Goal: Task Accomplishment & Management: Use online tool/utility

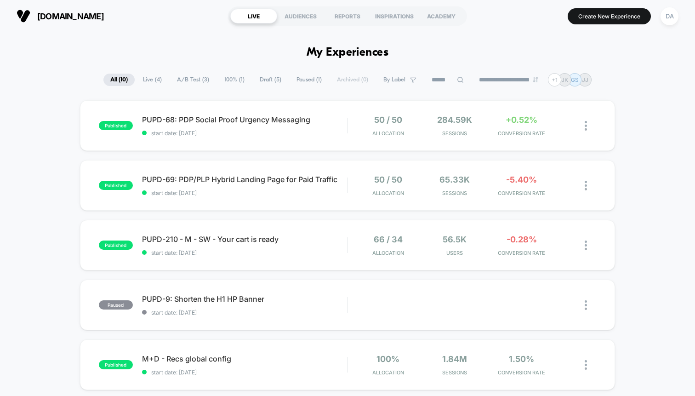
click at [261, 83] on span "Draft ( 5 )" at bounding box center [270, 79] width 35 height 12
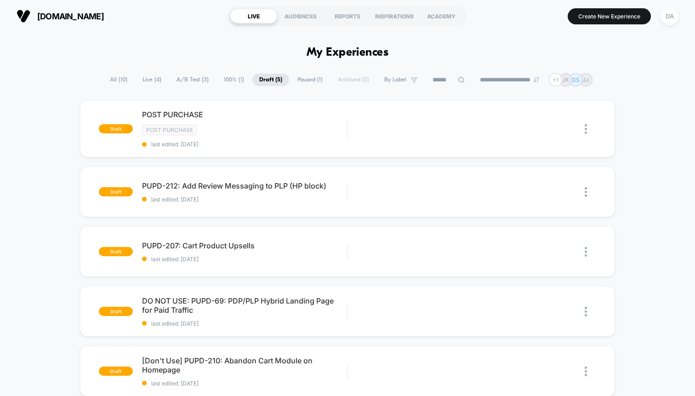
click at [191, 81] on span "A/B Test ( 3 )" at bounding box center [193, 79] width 46 height 12
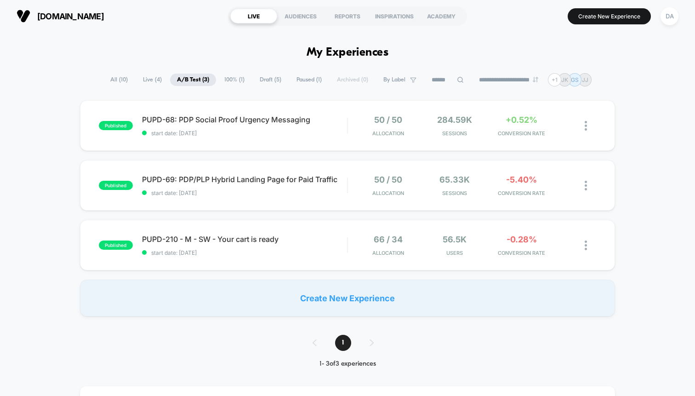
click at [313, 79] on span "Paused ( 1 )" at bounding box center [308, 79] width 39 height 12
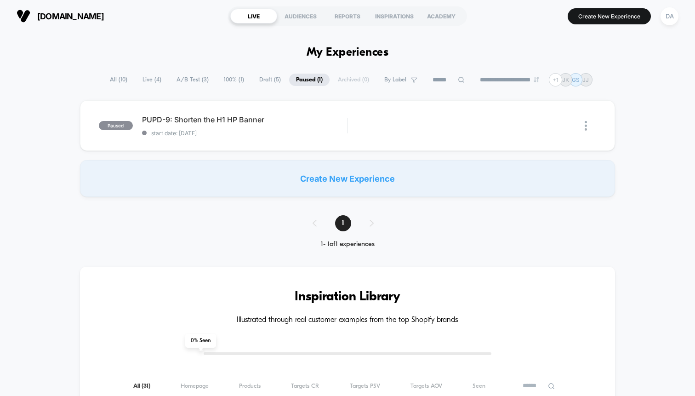
click at [69, 19] on span "[DOMAIN_NAME]" at bounding box center [70, 16] width 67 height 10
click at [671, 23] on div "DA" at bounding box center [669, 16] width 18 height 18
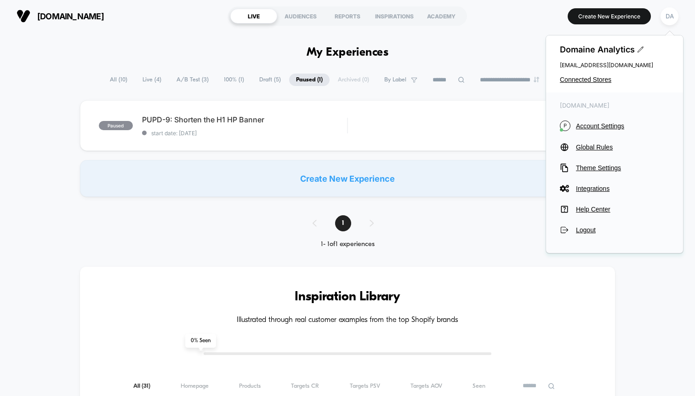
click at [594, 74] on div "Domaine Analytics [EMAIL_ADDRESS][DOMAIN_NAME] Connected Stores" at bounding box center [614, 63] width 137 height 57
click at [594, 79] on span "Connected Stores" at bounding box center [613, 79] width 109 height 7
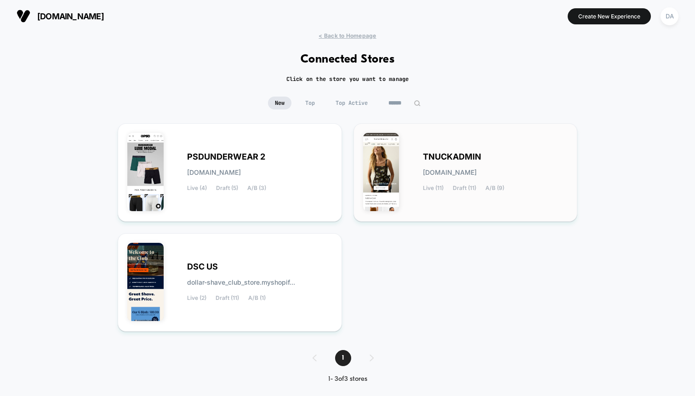
click at [425, 179] on div "TNUCKADMIN [DOMAIN_NAME] Live (11) Draft (11) A/B (9)" at bounding box center [495, 172] width 145 height 38
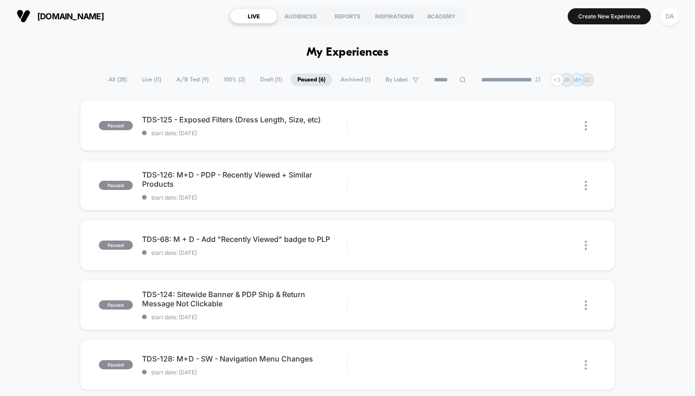
click at [190, 83] on span "A/B Test ( 9 )" at bounding box center [193, 79] width 46 height 12
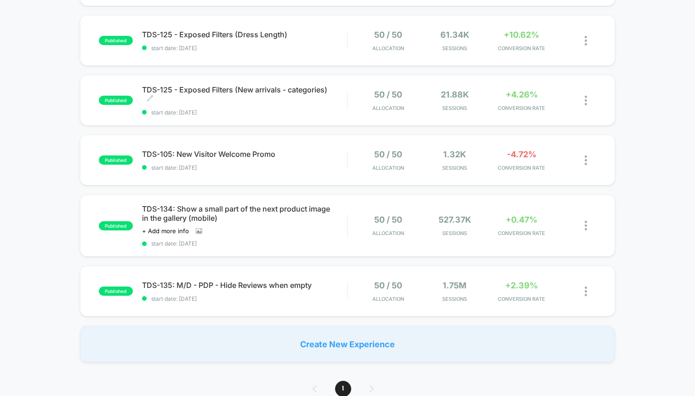
scroll to position [329, 0]
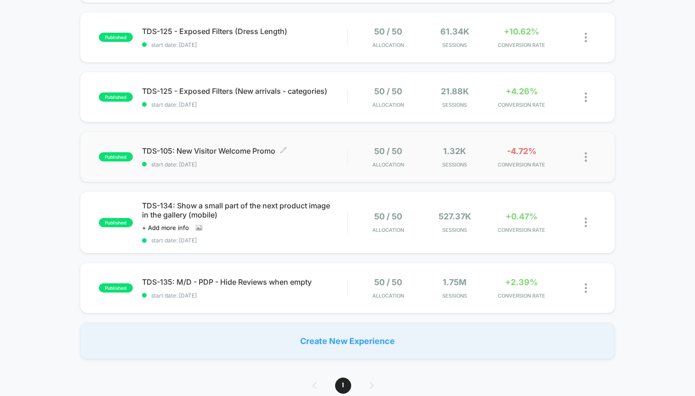
click at [192, 149] on span "TDS-105: New Visitor Welcome Promo Click to edit experience details" at bounding box center [244, 150] width 205 height 9
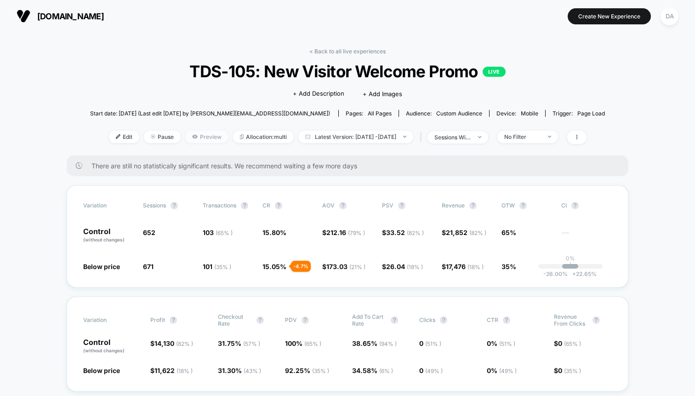
click at [192, 140] on span "Preview" at bounding box center [206, 136] width 43 height 12
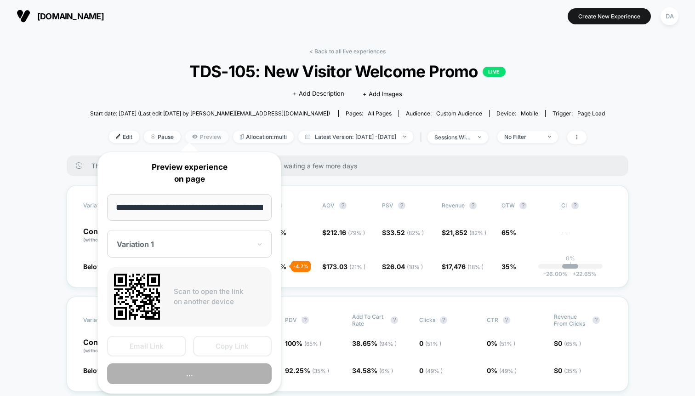
scroll to position [0, 79]
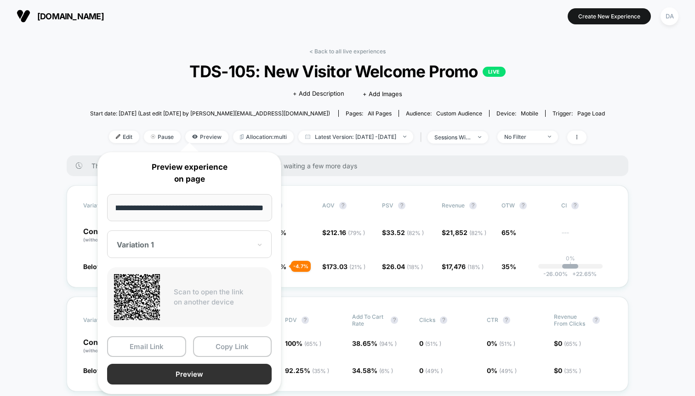
click at [178, 369] on button "Preview" at bounding box center [189, 373] width 164 height 21
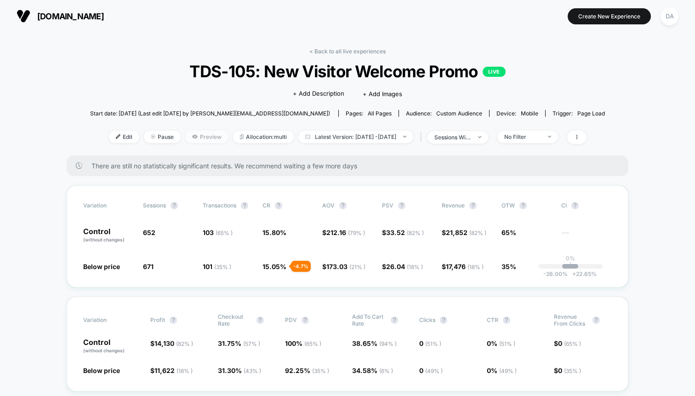
click at [194, 136] on span "Preview" at bounding box center [206, 136] width 43 height 12
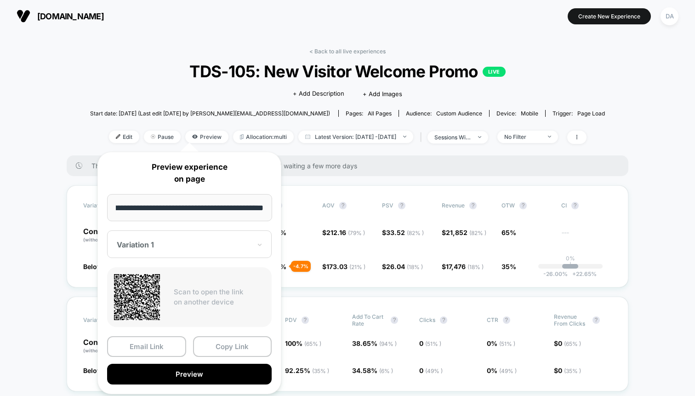
click at [192, 244] on div at bounding box center [184, 244] width 134 height 9
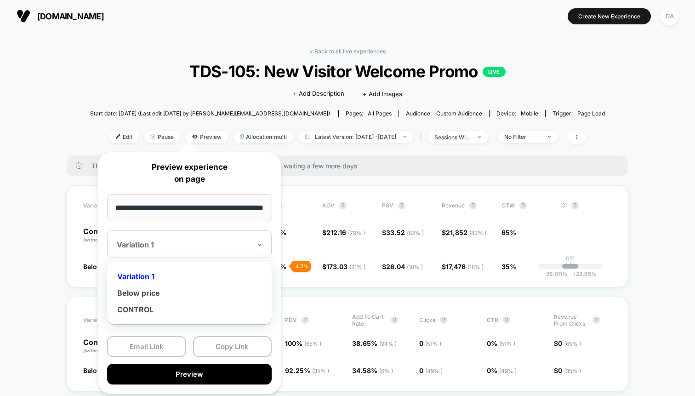
scroll to position [0, 0]
click at [171, 295] on div "Below price" at bounding box center [189, 292] width 155 height 17
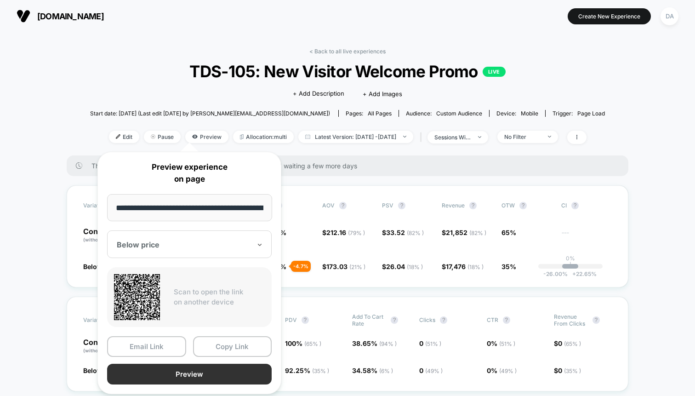
click at [190, 369] on button "Preview" at bounding box center [189, 373] width 164 height 21
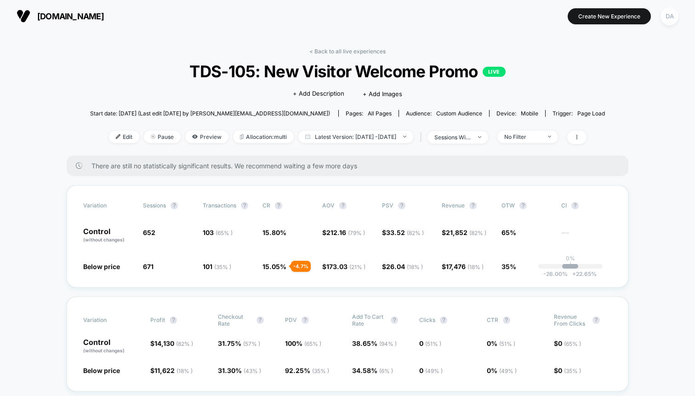
click at [663, 16] on div "DA" at bounding box center [669, 16] width 18 height 18
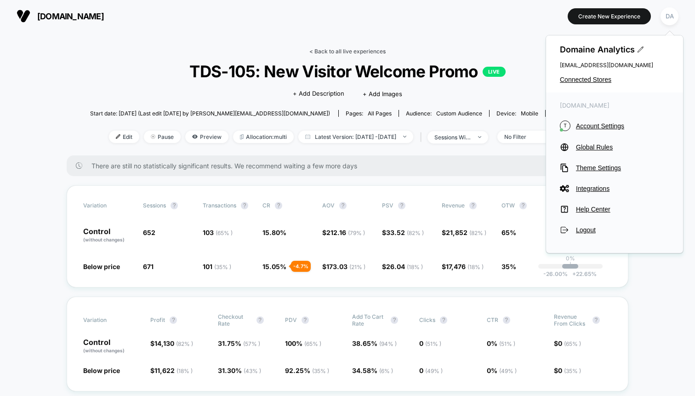
click at [320, 54] on link "< Back to all live experiences" at bounding box center [347, 51] width 76 height 7
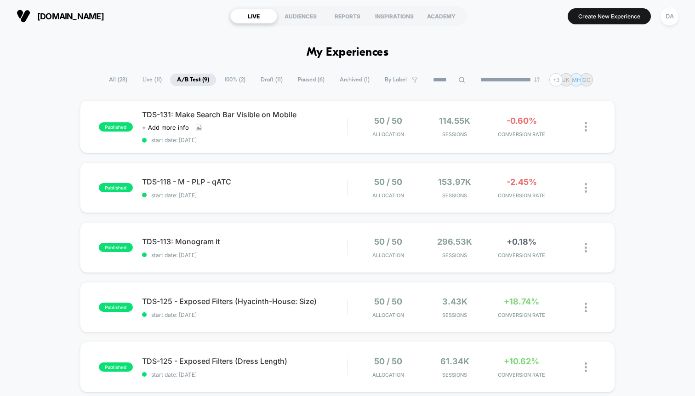
click at [107, 81] on span "All ( 28 )" at bounding box center [118, 79] width 32 height 12
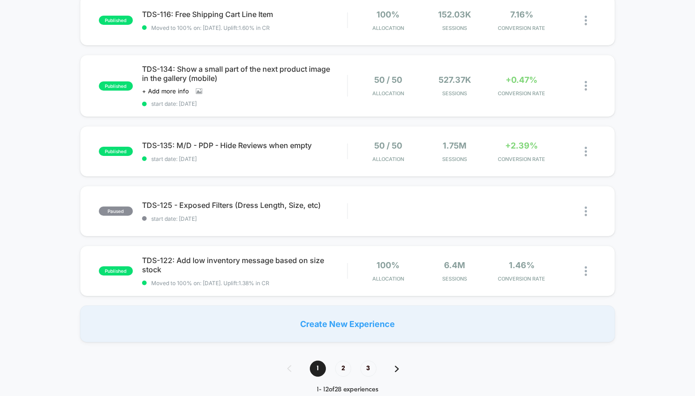
scroll to position [533, 0]
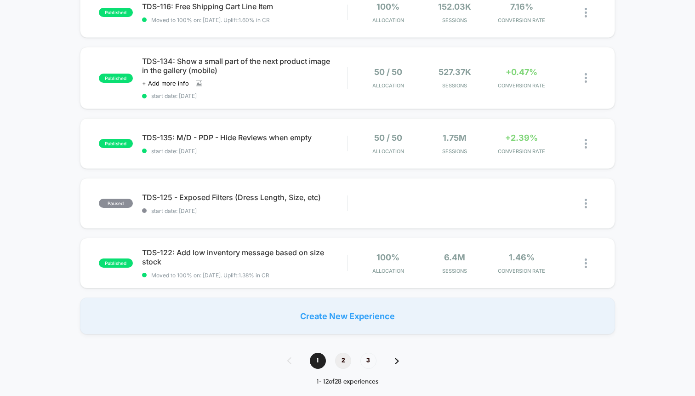
click at [345, 360] on span "2" at bounding box center [343, 360] width 16 height 16
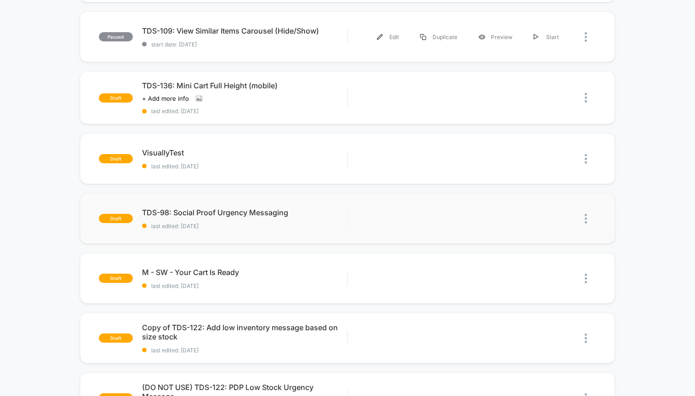
scroll to position [328, 0]
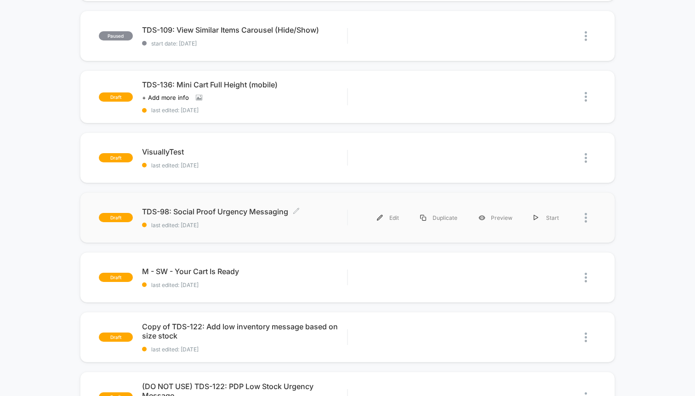
click at [258, 209] on span "TDS-98: Social Proof Urgency Messaging Click to edit experience details" at bounding box center [244, 211] width 205 height 9
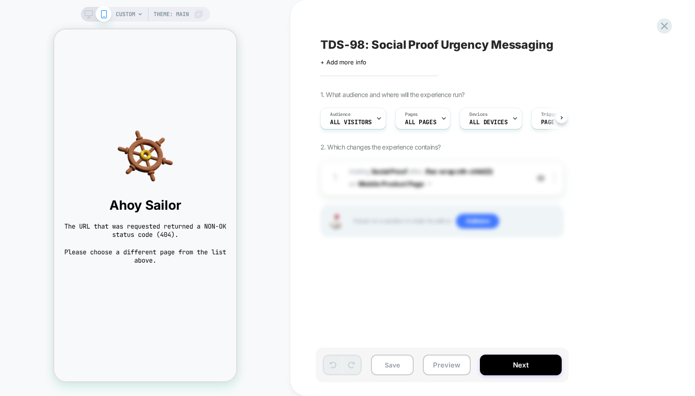
scroll to position [0, 0]
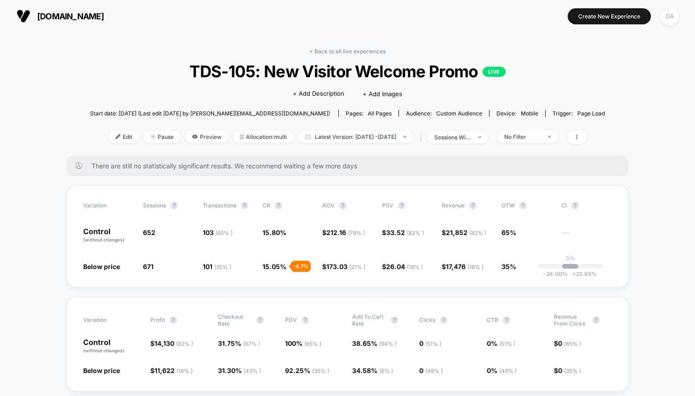
click at [671, 13] on div "DA" at bounding box center [669, 16] width 18 height 18
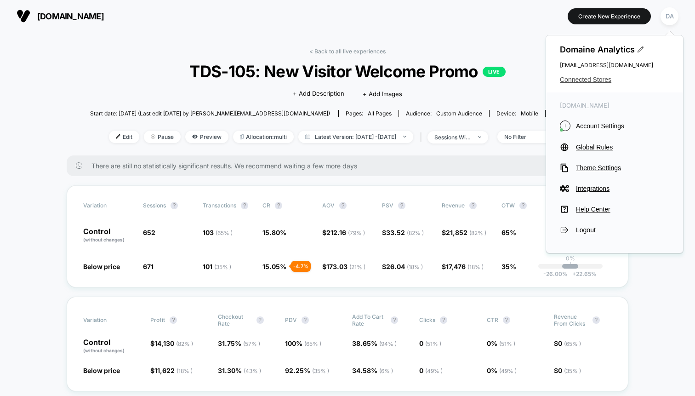
click at [587, 77] on span "Connected Stores" at bounding box center [613, 79] width 109 height 7
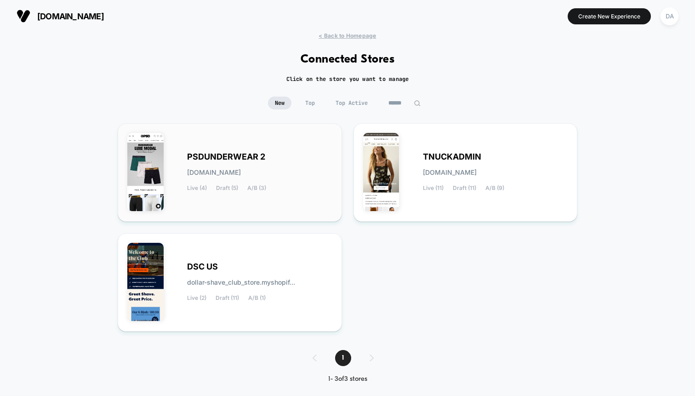
click at [270, 160] on div "PSDUNDERWEAR 2 [DOMAIN_NAME] Live (4) Draft (5) A/B (3)" at bounding box center [259, 172] width 145 height 38
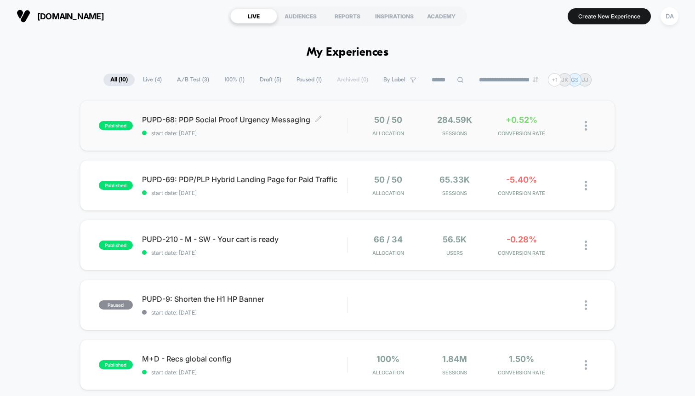
click at [245, 120] on span "PUPD-68: PDP Social Proof Urgency Messaging Click to edit experience details" at bounding box center [244, 119] width 205 height 9
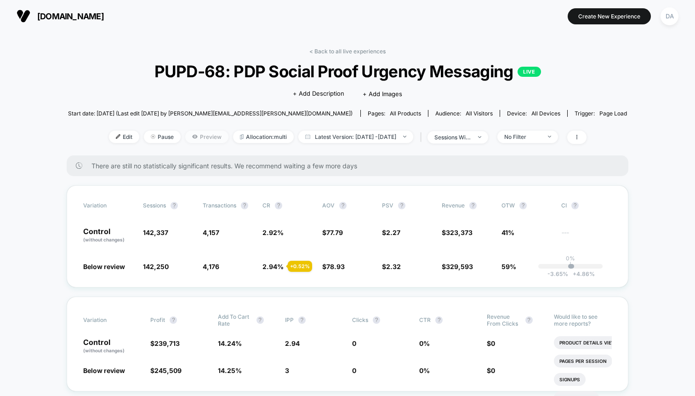
click at [196, 136] on span "Preview" at bounding box center [206, 136] width 43 height 12
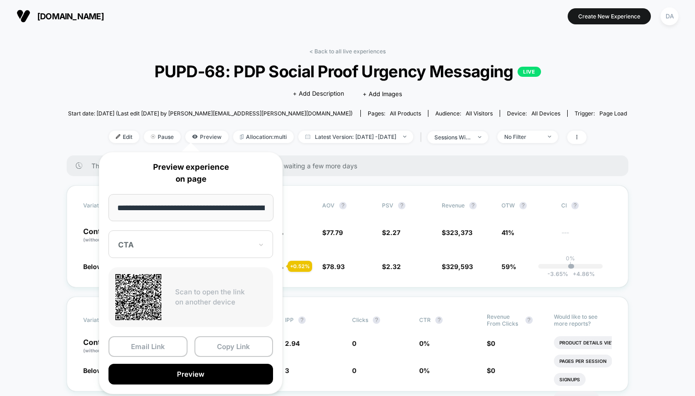
click at [204, 249] on div "CTA" at bounding box center [185, 244] width 136 height 11
click at [225, 347] on button "Copy Link" at bounding box center [233, 346] width 79 height 21
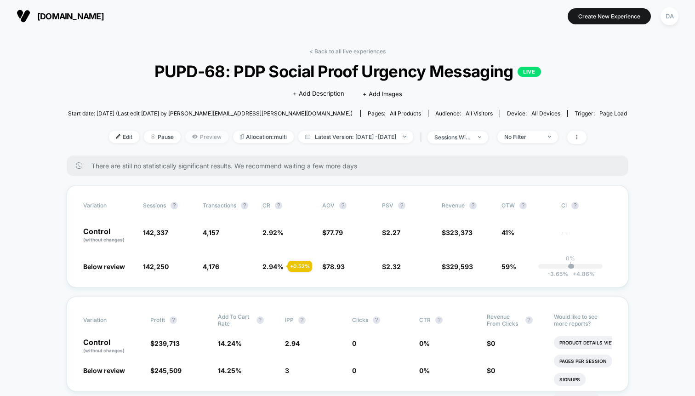
click at [199, 136] on span "Preview" at bounding box center [206, 136] width 43 height 12
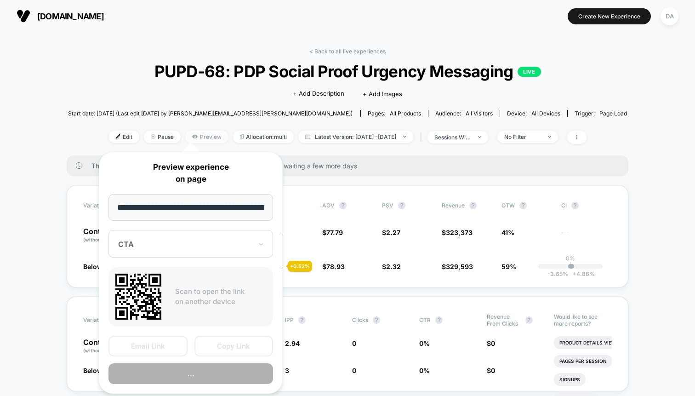
scroll to position [0, 71]
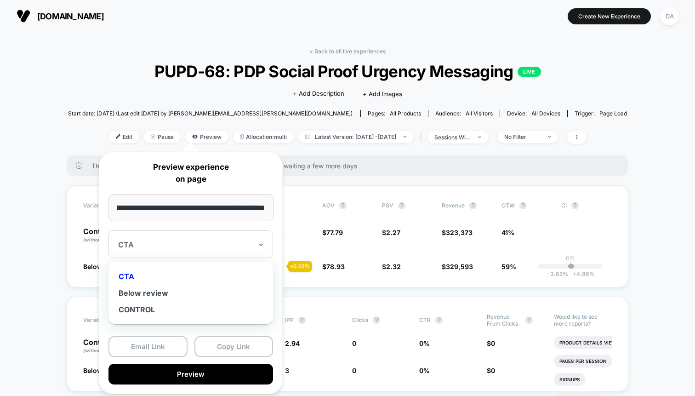
click at [196, 248] on div at bounding box center [185, 244] width 134 height 9
click at [186, 297] on div "Below review" at bounding box center [190, 292] width 155 height 17
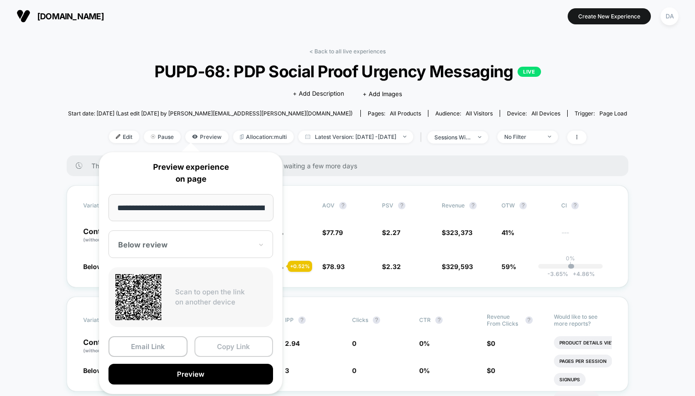
click at [224, 346] on button "Copy Link" at bounding box center [233, 346] width 79 height 21
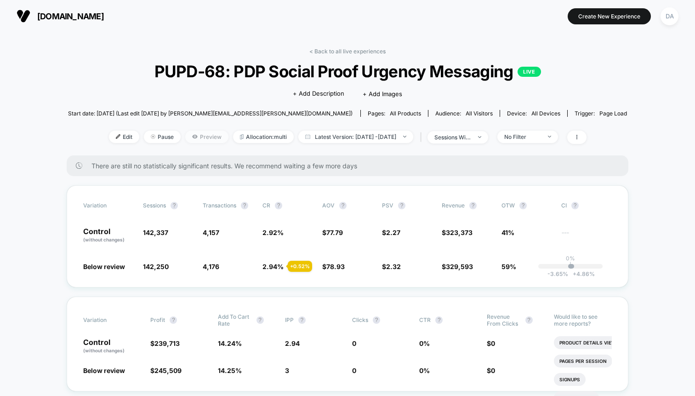
click at [191, 136] on span "Preview" at bounding box center [206, 136] width 43 height 12
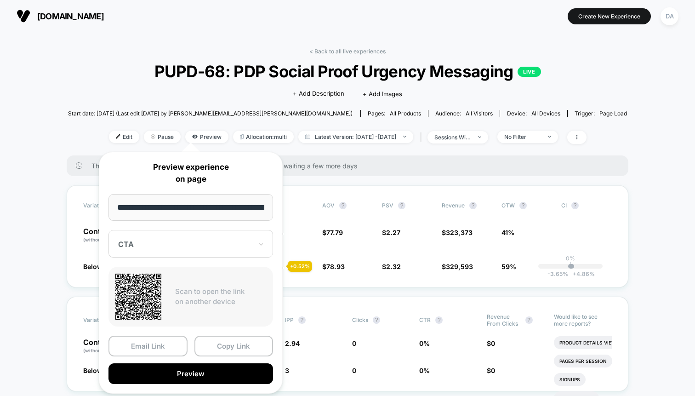
scroll to position [0, 71]
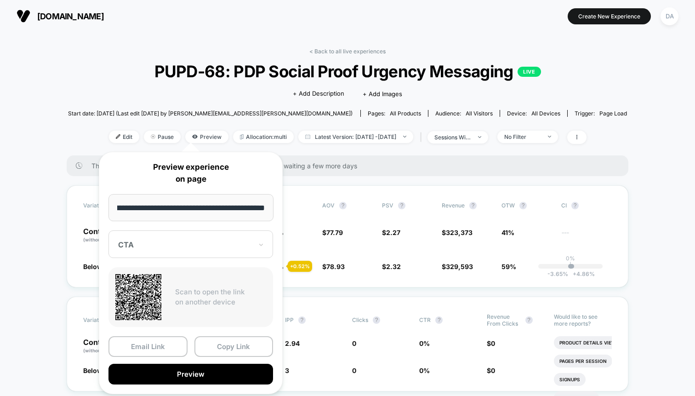
click at [178, 242] on div at bounding box center [185, 244] width 134 height 9
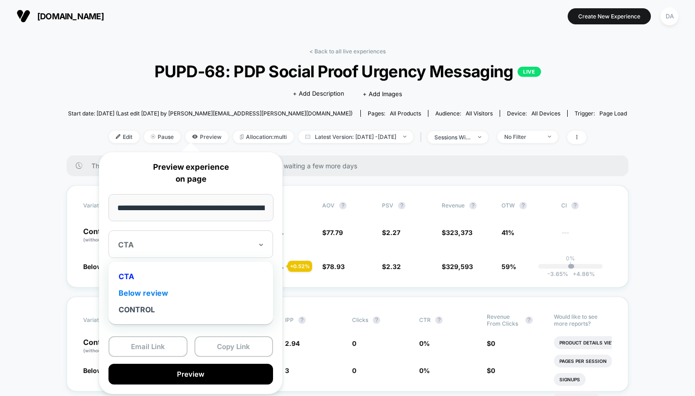
click at [173, 293] on div "Below review" at bounding box center [190, 292] width 155 height 17
